Goal: Navigation & Orientation: Find specific page/section

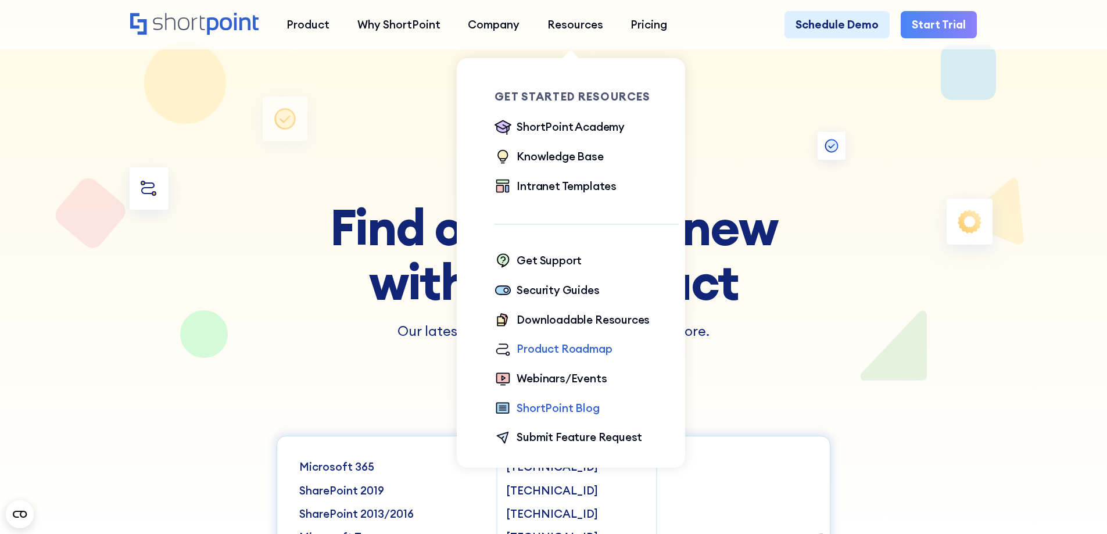
click at [564, 414] on div "ShortPoint Blog" at bounding box center [558, 408] width 83 height 17
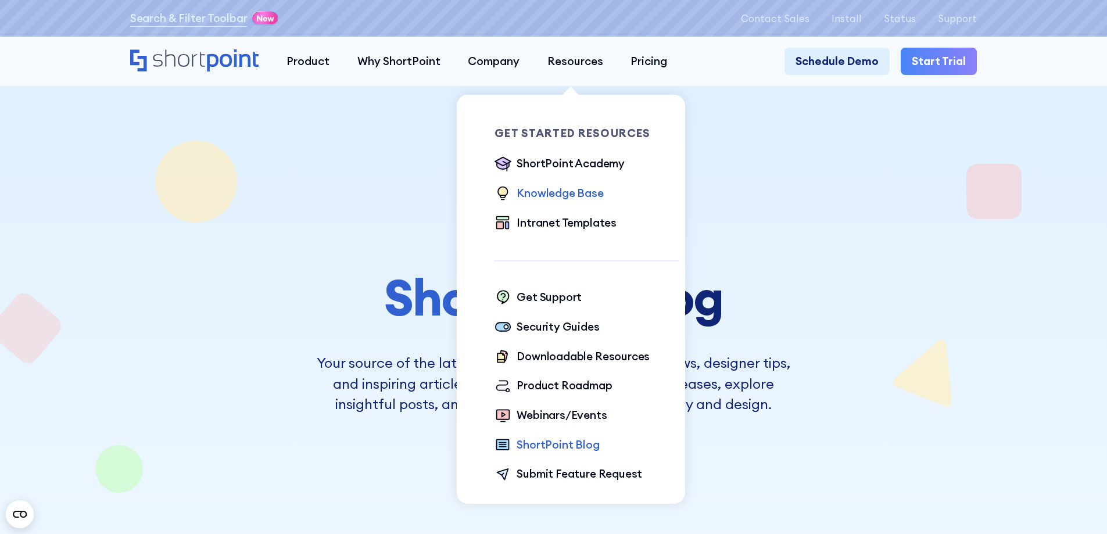
click at [577, 189] on div "Knowledge Base" at bounding box center [560, 193] width 87 height 17
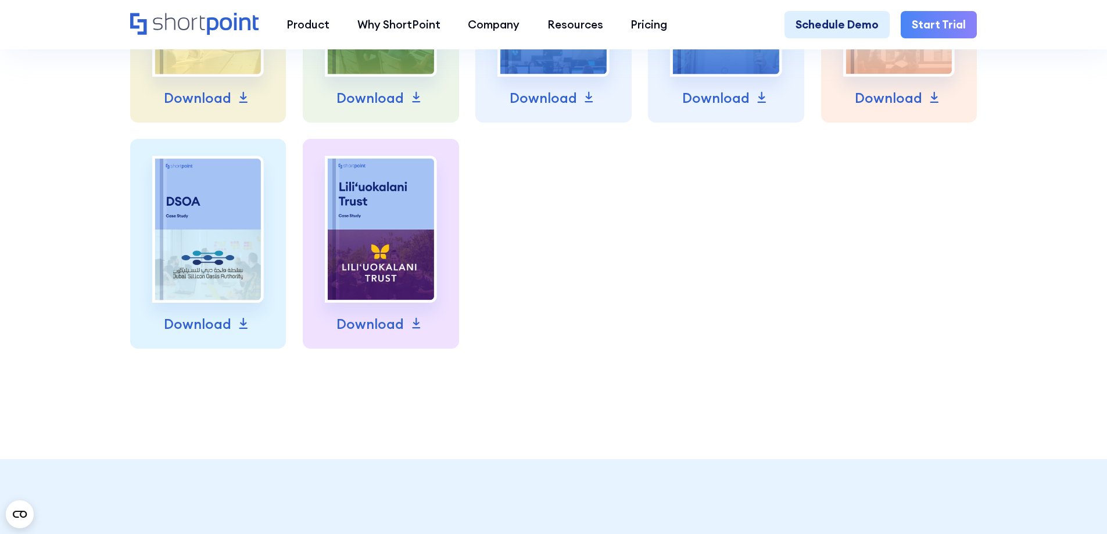
scroll to position [1162, 0]
